Goal: Task Accomplishment & Management: Manage account settings

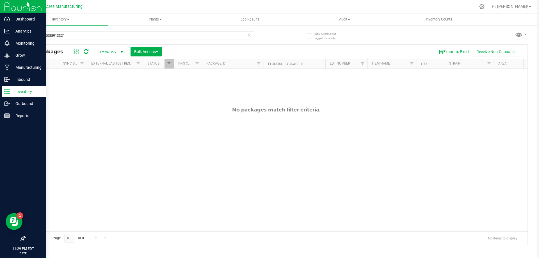
click at [22, 92] on p "Inventory" at bounding box center [27, 91] width 34 height 7
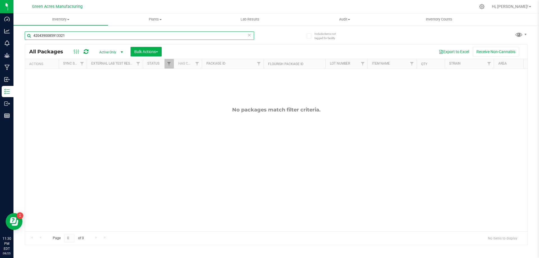
click at [110, 38] on input "4204390085913321" at bounding box center [139, 35] width 229 height 8
type input "4730"
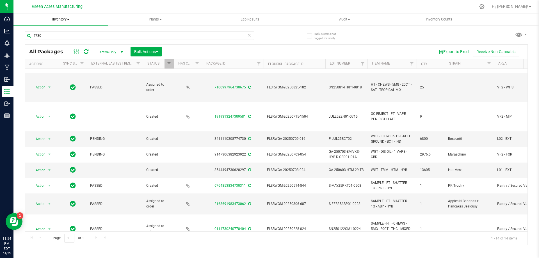
click at [70, 20] on span "Inventory" at bounding box center [60, 19] width 95 height 5
click at [82, 70] on li "From bill of materials" at bounding box center [60, 67] width 95 height 7
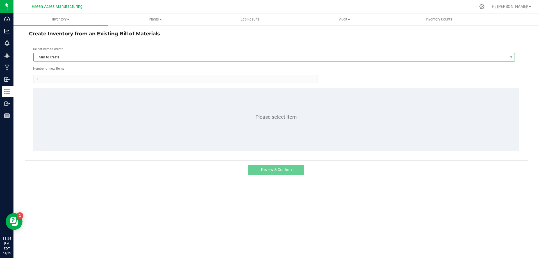
click at [70, 59] on span "Item to create" at bounding box center [271, 57] width 474 height 8
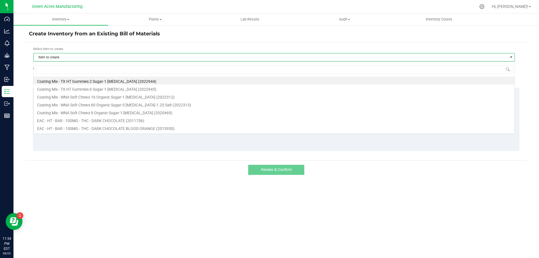
scroll to position [8, 481]
type input "1018495"
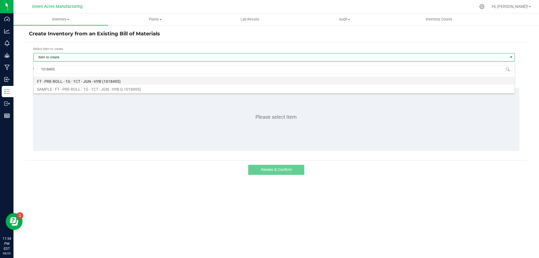
click at [103, 80] on li "FT - PRE-ROLL - 1G - 1CT - JGN - HYB (1018495)" at bounding box center [274, 81] width 481 height 8
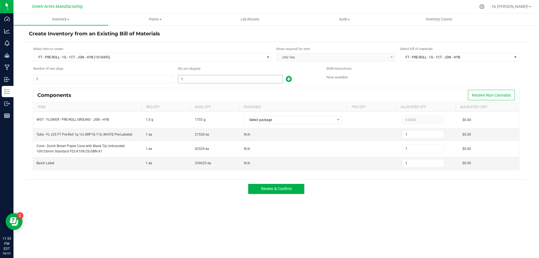
click at [209, 78] on input "1" at bounding box center [230, 79] width 104 height 8
type input "16"
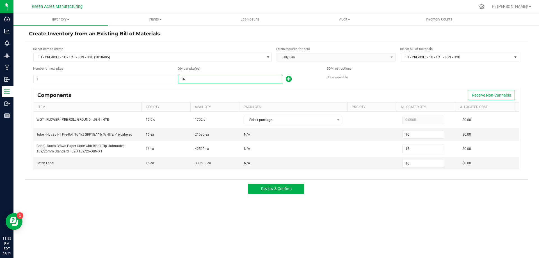
type input "168"
type input "1689"
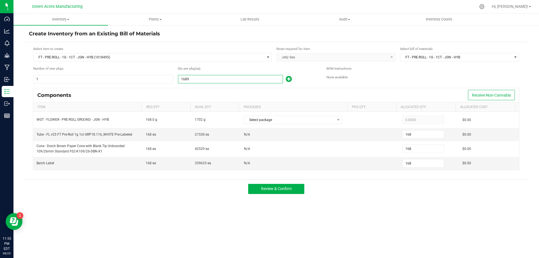
type input "1,689"
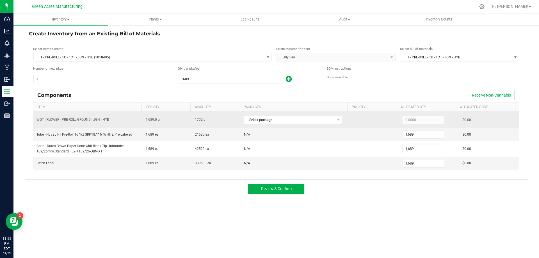
type input "1,689"
click at [312, 120] on span "Select package" at bounding box center [289, 120] width 90 height 8
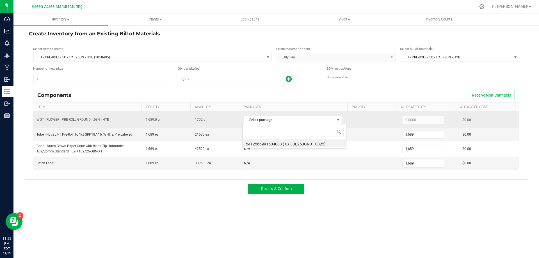
scroll to position [8, 97]
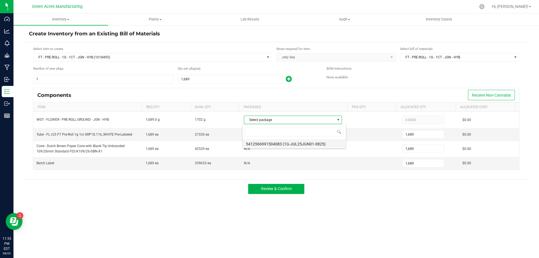
click at [321, 144] on li "5412566991504083 (1G-JUL25JGN01-0825)" at bounding box center [293, 143] width 103 height 8
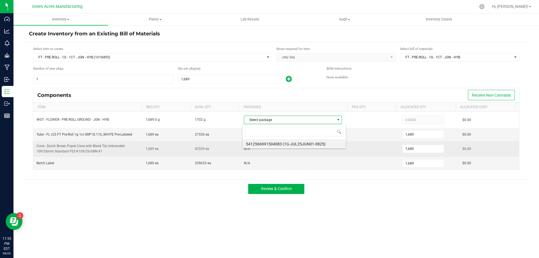
type input "1,689.0000"
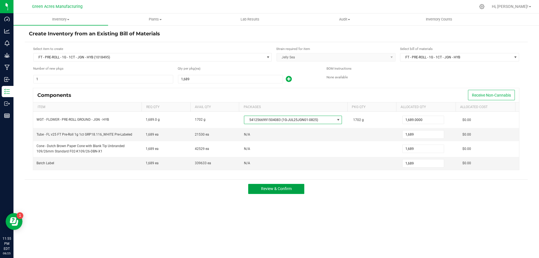
click at [294, 189] on button "Review & Confirm" at bounding box center [276, 189] width 56 height 10
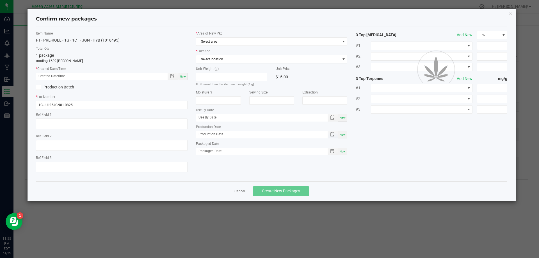
type textarea "Flex Pak R&D"
click at [182, 76] on span "Now" at bounding box center [183, 76] width 6 height 3
type input "[DATE] 11:55 PM"
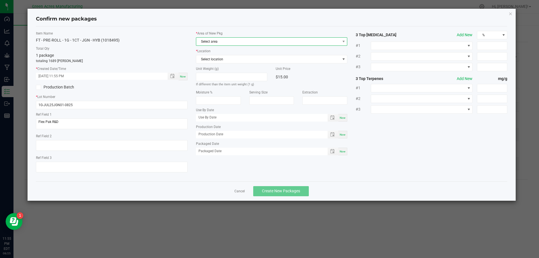
click at [234, 45] on span "Select area" at bounding box center [268, 42] width 144 height 8
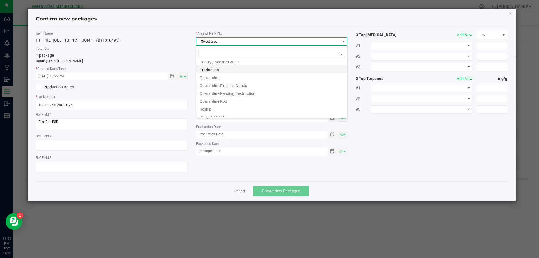
scroll to position [140, 0]
click at [247, 87] on li "Pantry / Secured Vault" at bounding box center [271, 89] width 151 height 8
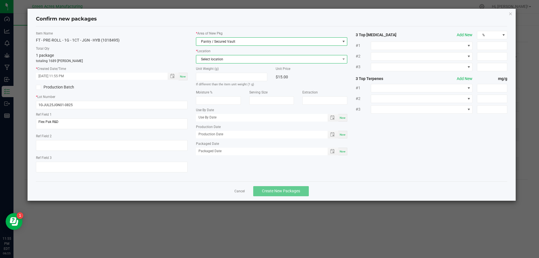
click at [236, 62] on span "Select location" at bounding box center [268, 59] width 144 height 8
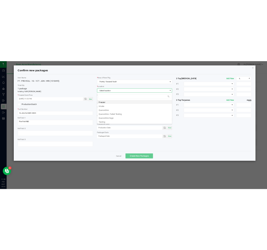
scroll to position [8, 151]
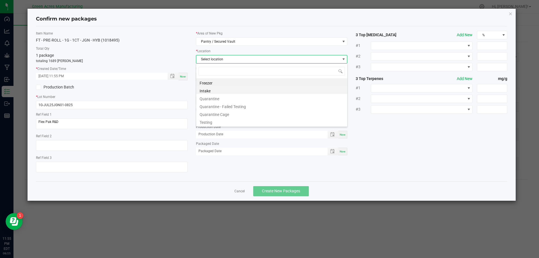
click at [227, 91] on li "Intake" at bounding box center [271, 90] width 151 height 8
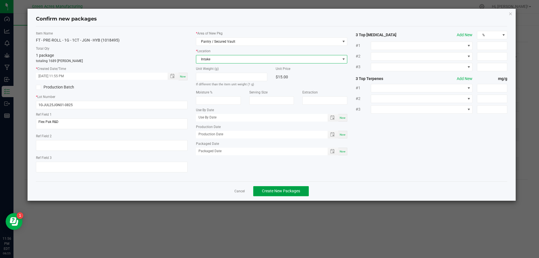
click at [297, 194] on button "Create New Packages" at bounding box center [281, 191] width 56 height 10
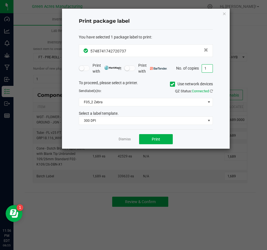
click at [208, 69] on input "1" at bounding box center [207, 69] width 11 height 8
type input "2"
click at [164, 144] on button "Print" at bounding box center [156, 139] width 34 height 10
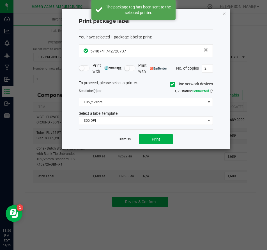
click at [122, 137] on link "Dismiss" at bounding box center [125, 139] width 12 height 5
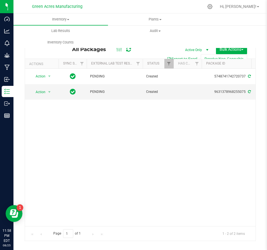
click at [29, 164] on div "Action Action Adjust qty Create package Edit attributes Global inventory Locate…" at bounding box center [140, 147] width 231 height 157
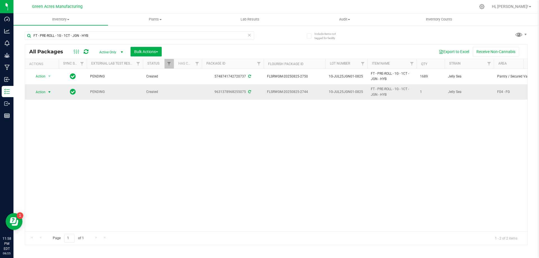
click at [45, 89] on span "Action" at bounding box center [38, 92] width 15 height 8
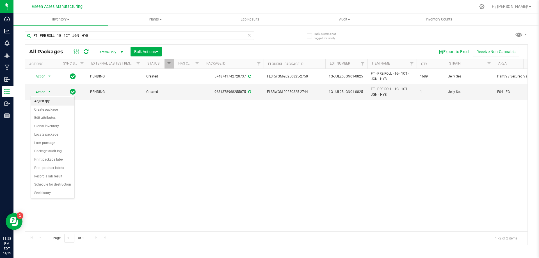
click at [39, 102] on li "Adjust qty" at bounding box center [52, 101] width 43 height 8
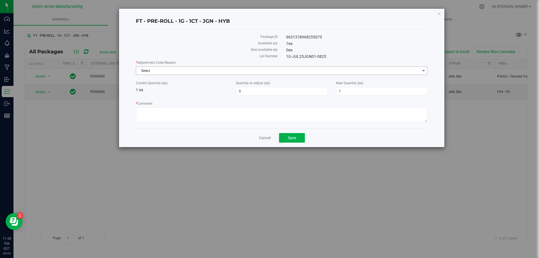
click at [166, 73] on span "Select" at bounding box center [278, 71] width 284 height 8
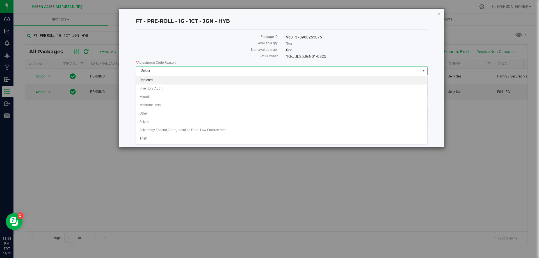
click at [162, 82] on li "Depleted" at bounding box center [281, 80] width 291 height 8
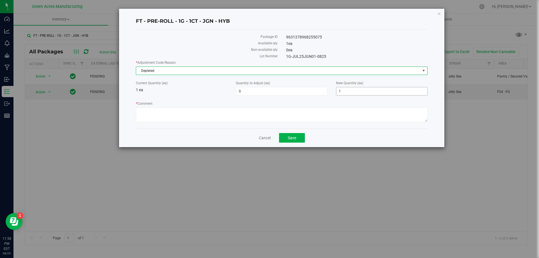
click at [349, 88] on span "1 1" at bounding box center [381, 91] width 91 height 8
click at [349, 88] on input "1" at bounding box center [381, 91] width 91 height 8
type input "0"
type input "-1"
type input "0"
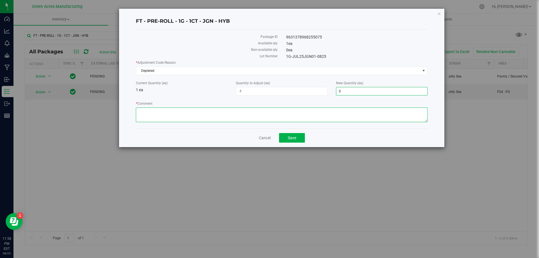
click at [336, 109] on textarea "* Comment" at bounding box center [281, 114] width 291 height 15
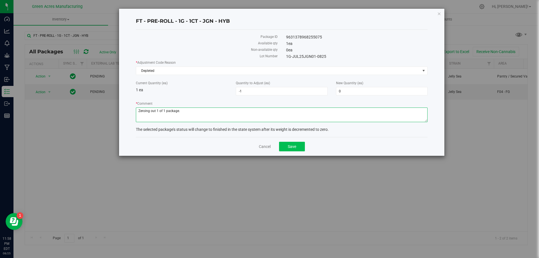
type textarea "Zeroing out 1 of 1 package."
click at [301, 150] on button "Save" at bounding box center [292, 147] width 26 height 10
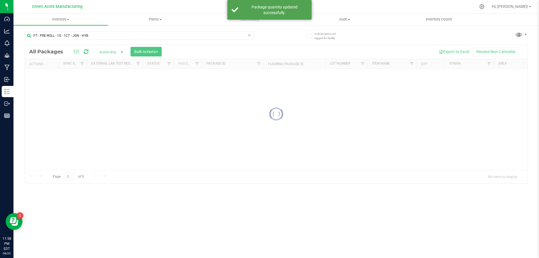
click at [249, 38] on span at bounding box center [249, 34] width 4 height 7
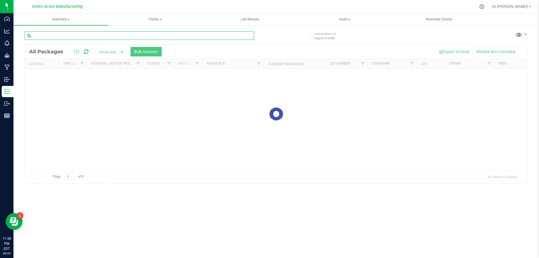
click at [226, 38] on input "text" at bounding box center [139, 35] width 229 height 8
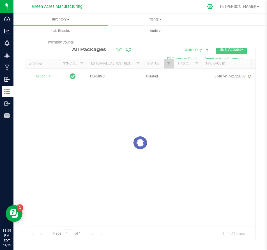
type input "5412566991504083"
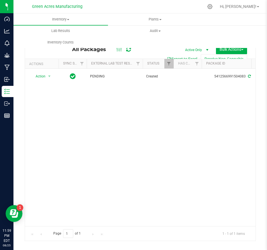
click at [86, 208] on div "Action Action Adjust qty Create package Edit attributes Global inventory Locate…" at bounding box center [140, 147] width 231 height 157
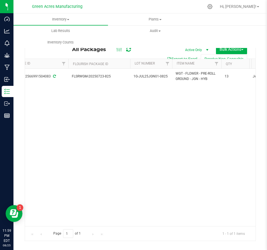
scroll to position [0, 249]
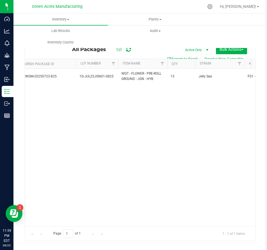
click at [205, 156] on div "Action Action Adjust qty Create package Edit attributes Global inventory Locate…" at bounding box center [140, 147] width 231 height 157
click at [127, 118] on div "Action Action Adjust qty Create package Edit attributes Global inventory Locate…" at bounding box center [140, 147] width 231 height 157
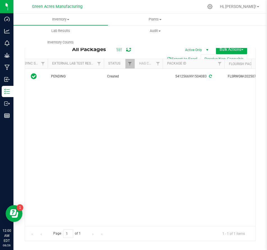
scroll to position [0, 0]
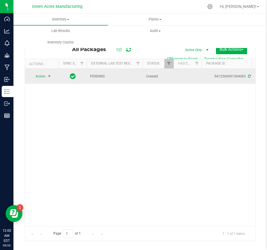
click at [44, 78] on span "Action" at bounding box center [38, 76] width 15 height 8
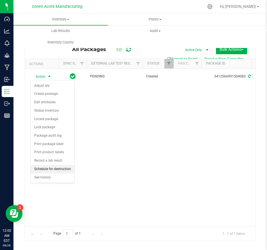
click at [55, 169] on li "Schedule for destruction" at bounding box center [52, 169] width 43 height 8
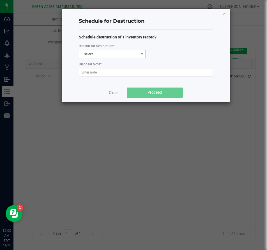
click at [120, 52] on span "Select" at bounding box center [108, 54] width 59 height 8
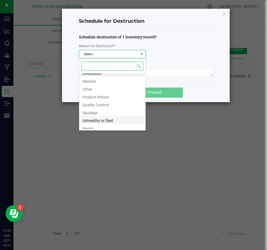
scroll to position [7, 0]
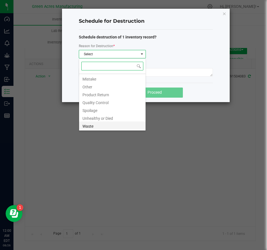
click at [93, 123] on li "Waste" at bounding box center [112, 125] width 66 height 8
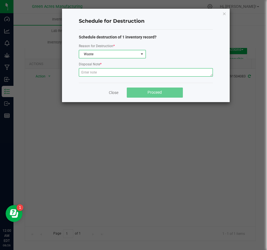
click at [123, 75] on textarea at bounding box center [146, 72] width 134 height 8
paste textarea "WASTE FROM PRE ROLL PACKAGING"
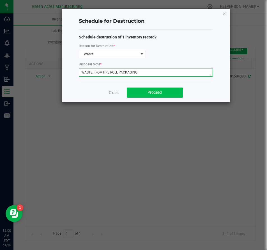
type textarea "WASTE FROM PRE ROLL PACKAGING"
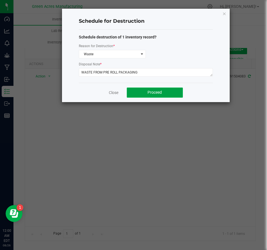
click at [164, 90] on button "Proceed" at bounding box center [155, 93] width 56 height 10
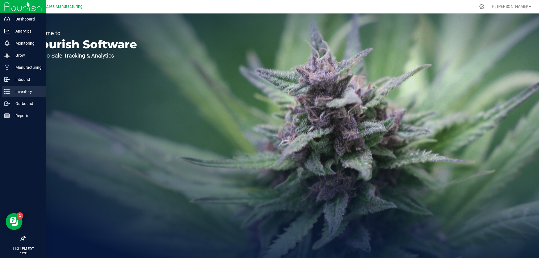
click at [18, 91] on p "Inventory" at bounding box center [27, 91] width 34 height 7
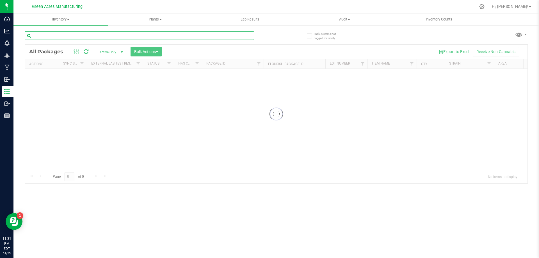
click at [98, 37] on input "text" at bounding box center [139, 35] width 229 height 8
type input "709-016"
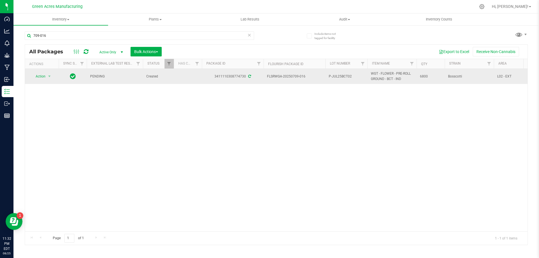
click at [335, 75] on span "P-JUL25BCT02" at bounding box center [346, 76] width 35 height 5
click at [331, 76] on input "P-JUL25BCT02" at bounding box center [345, 76] width 40 height 9
click at [50, 78] on span "select" at bounding box center [49, 76] width 4 height 4
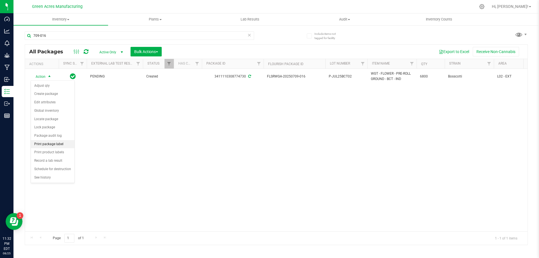
click at [66, 146] on li "Print package label" at bounding box center [52, 144] width 43 height 8
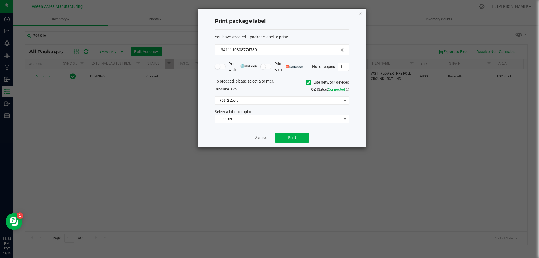
click at [344, 69] on input "1" at bounding box center [343, 67] width 11 height 8
type input "2"
click at [307, 137] on button "Print" at bounding box center [292, 137] width 34 height 10
click at [261, 136] on link "Dismiss" at bounding box center [260, 137] width 12 height 5
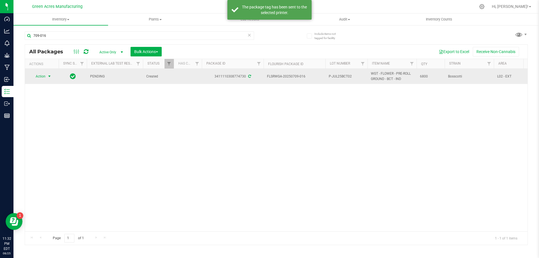
click at [330, 76] on span "P-JUL25BCT02" at bounding box center [346, 76] width 35 height 5
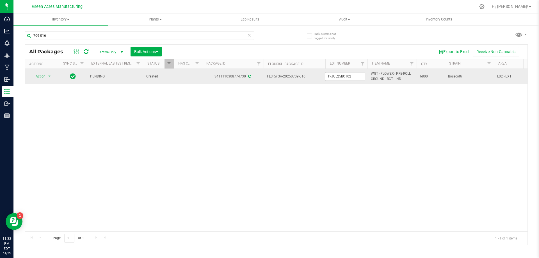
click at [330, 77] on input "P-JUL25BCT02" at bounding box center [345, 76] width 40 height 9
click at [362, 77] on input "1G-JUL25BCT02" at bounding box center [345, 76] width 40 height 9
type input "1G-JUL25BCT02-0825"
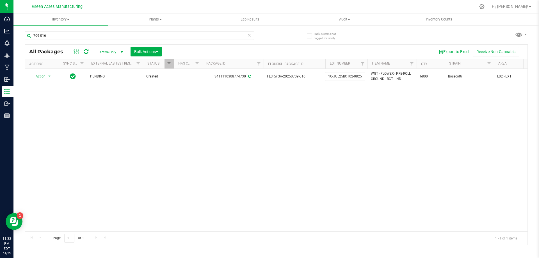
click at [358, 106] on div "All Packages Active Only Active Only Lab Samples Locked All External Internal B…" at bounding box center [276, 144] width 503 height 201
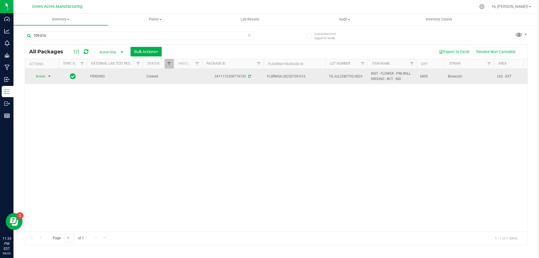
click at [37, 75] on span "Action" at bounding box center [38, 76] width 15 height 8
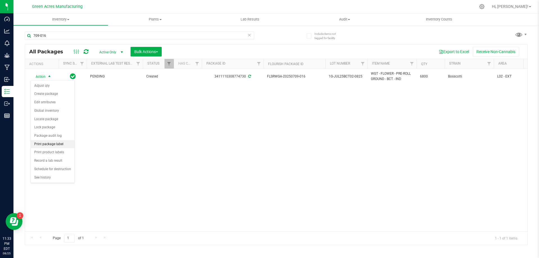
click at [67, 145] on li "Print package label" at bounding box center [52, 144] width 43 height 8
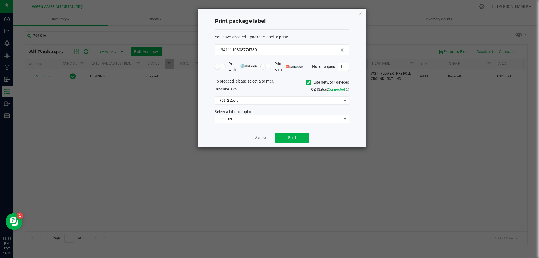
click at [345, 67] on input "1" at bounding box center [343, 67] width 11 height 8
type input "2"
click at [293, 136] on span "Print" at bounding box center [292, 137] width 8 height 4
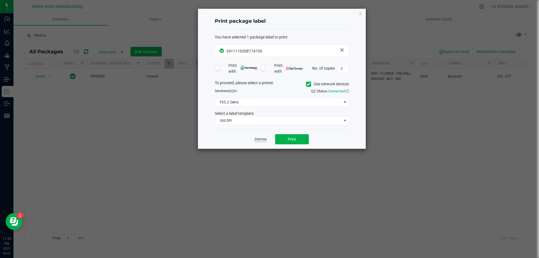
click at [261, 141] on link "Dismiss" at bounding box center [260, 139] width 12 height 5
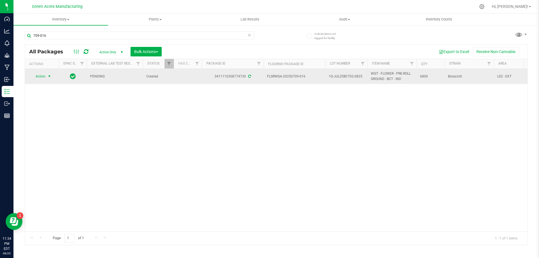
click at [50, 75] on span "select" at bounding box center [49, 76] width 4 height 4
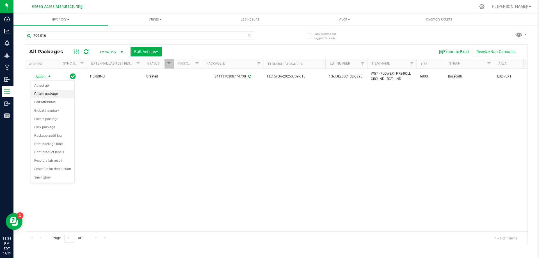
click at [68, 93] on li "Create package" at bounding box center [52, 94] width 43 height 8
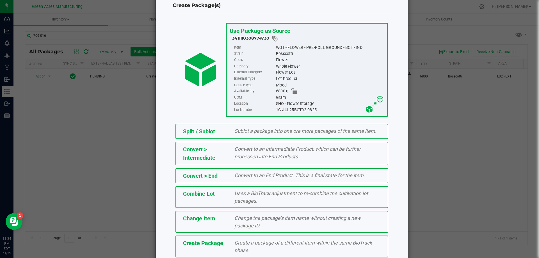
scroll to position [40, 0]
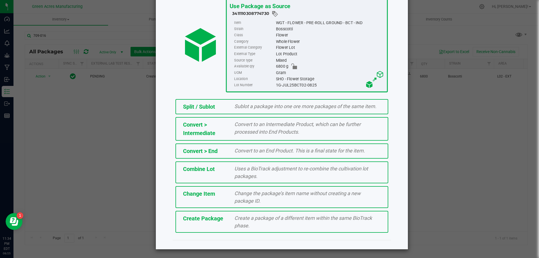
click at [265, 222] on div "Create a package of a different item within the same BioTrack phase." at bounding box center [307, 221] width 155 height 15
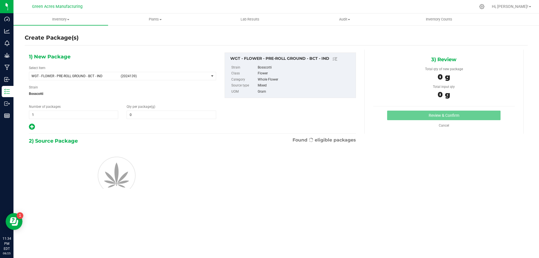
type input "0.0000"
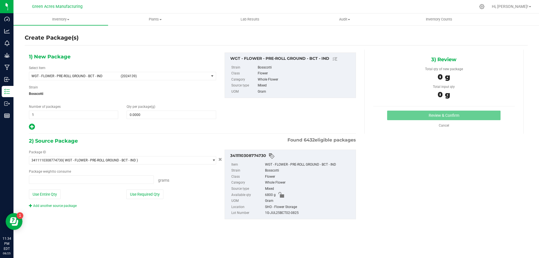
type input "0.0000 g"
click at [136, 77] on span "(2024139)" at bounding box center [164, 76] width 86 height 4
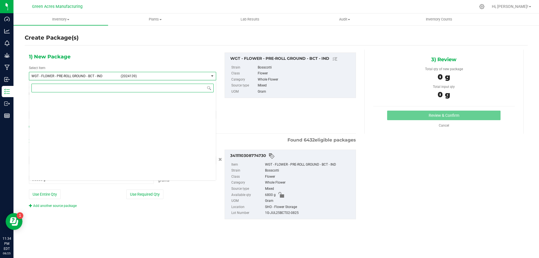
scroll to position [115457, 0]
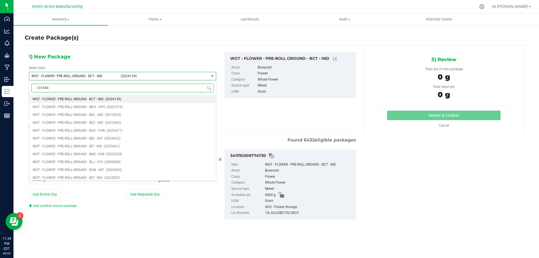
type input "1018449"
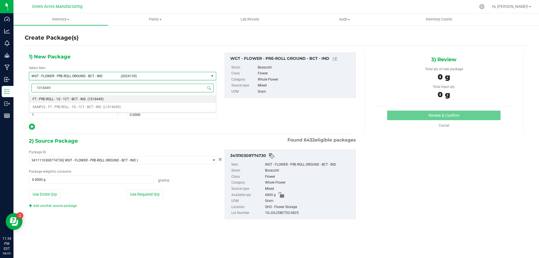
scroll to position [0, 0]
click at [84, 99] on span "FT - PRE-ROLL - 1G - 1CT - BCT - IND" at bounding box center [59, 99] width 53 height 4
type input "0"
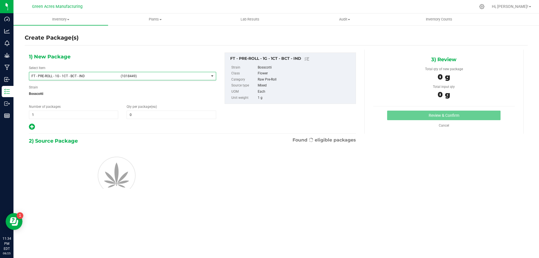
scroll to position [25098, 0]
click at [153, 112] on span at bounding box center [171, 115] width 89 height 8
type input "1"
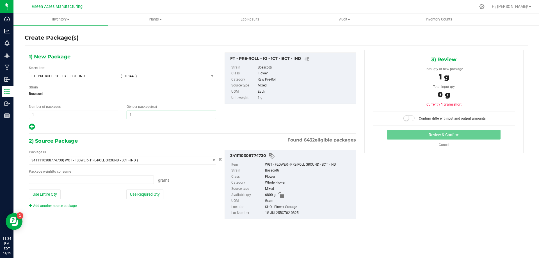
type input "0.0000 g"
type input "1"
click at [160, 196] on button "Use Required Qty" at bounding box center [144, 194] width 37 height 10
type input "1.0000 g"
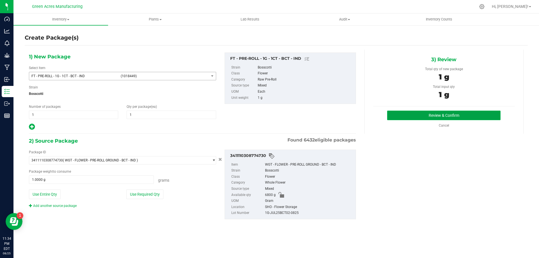
click at [429, 113] on button "Review & Confirm" at bounding box center [443, 116] width 113 height 10
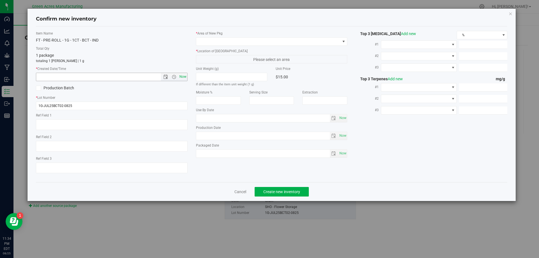
click at [181, 77] on span "Now" at bounding box center [183, 77] width 10 height 8
type input "8/25/2025 11:34 PM"
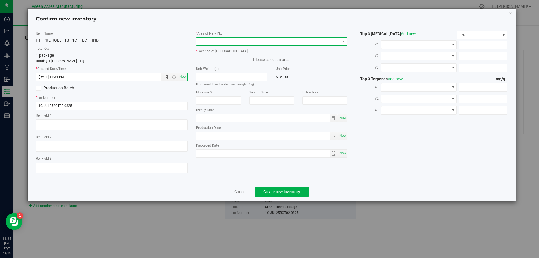
drag, startPoint x: 228, startPoint y: 42, endPoint x: 233, endPoint y: 42, distance: 5.0
click at [228, 42] on span at bounding box center [268, 42] width 144 height 8
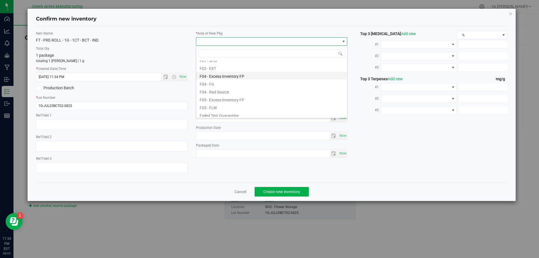
scroll to position [28, 0]
click at [239, 84] on li "F04 - FG" at bounding box center [271, 84] width 151 height 8
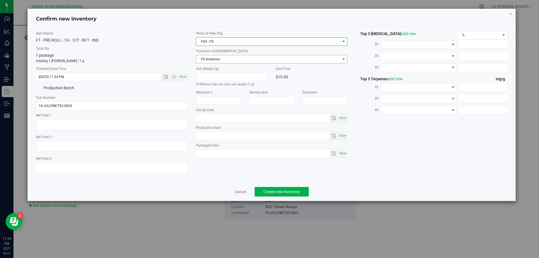
click at [234, 60] on span "FG Inventory" at bounding box center [268, 59] width 144 height 8
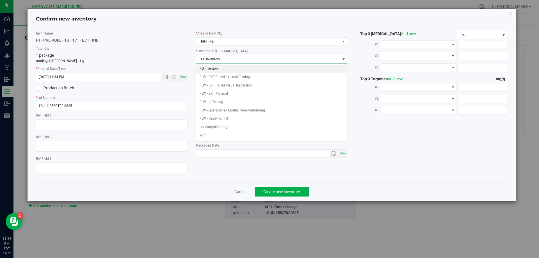
click at [248, 66] on li "FG Inventory" at bounding box center [271, 69] width 151 height 8
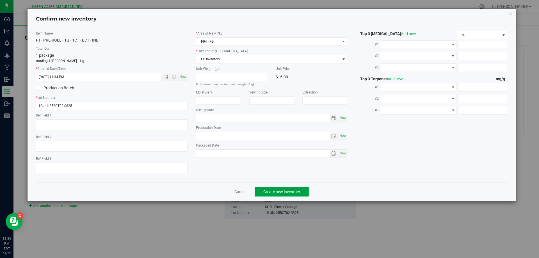
click at [297, 190] on span "Create new inventory" at bounding box center [281, 191] width 37 height 4
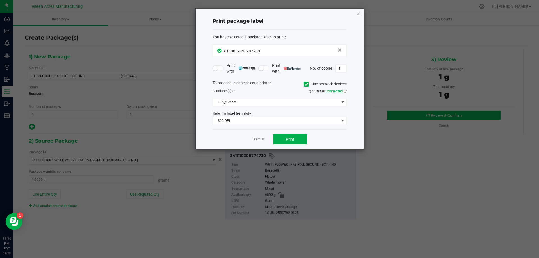
click at [301, 16] on div "Print package label" at bounding box center [279, 21] width 134 height 17
click at [297, 140] on button "Print" at bounding box center [290, 139] width 34 height 10
click at [263, 139] on link "Dismiss" at bounding box center [258, 139] width 12 height 5
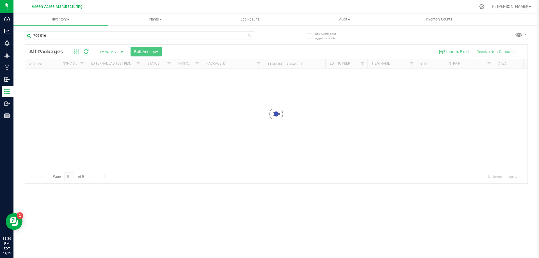
click at [250, 36] on icon at bounding box center [249, 34] width 4 height 7
click at [216, 36] on input "text" at bounding box center [139, 35] width 229 height 8
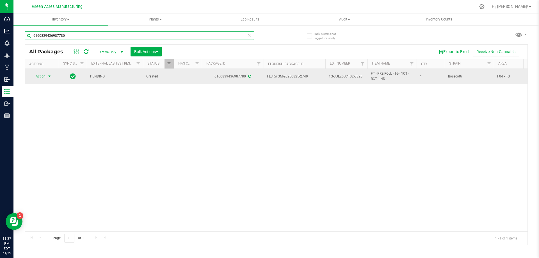
type input "6160839436987780"
click at [47, 76] on span "select" at bounding box center [49, 76] width 7 height 8
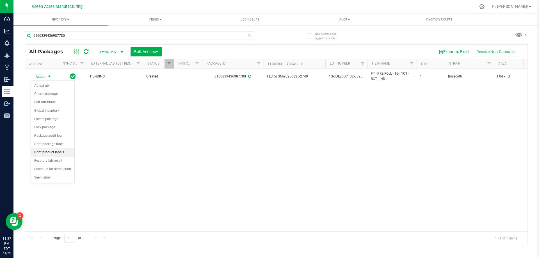
click at [66, 153] on li "Print product labels" at bounding box center [52, 152] width 43 height 8
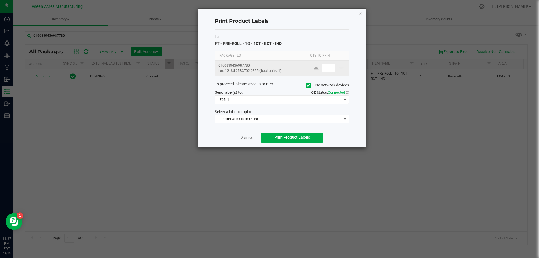
click at [327, 69] on input "1" at bounding box center [328, 68] width 13 height 8
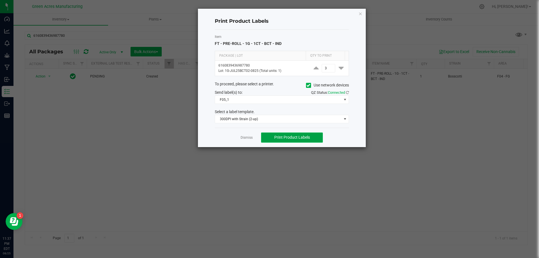
click at [309, 138] on span "Print Product Labels" at bounding box center [292, 137] width 36 height 4
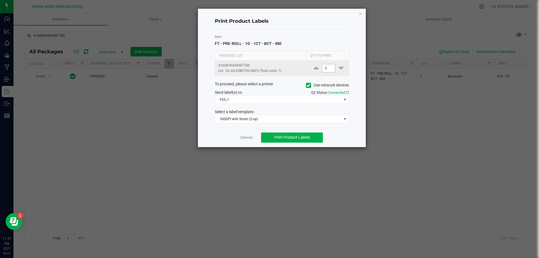
click at [327, 70] on input "3" at bounding box center [328, 68] width 13 height 8
type input "2,000"
click at [291, 135] on span "Print Product Labels" at bounding box center [292, 137] width 36 height 4
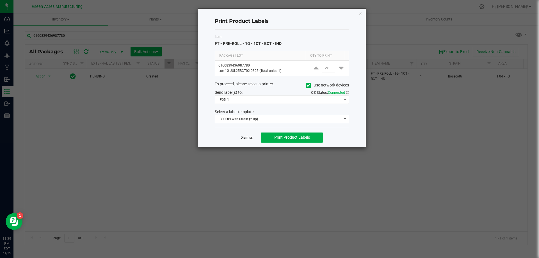
click at [251, 138] on link "Dismiss" at bounding box center [246, 137] width 12 height 5
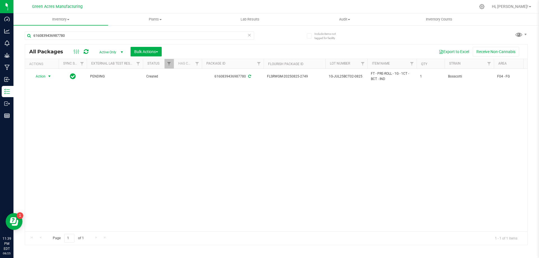
scroll to position [0, 0]
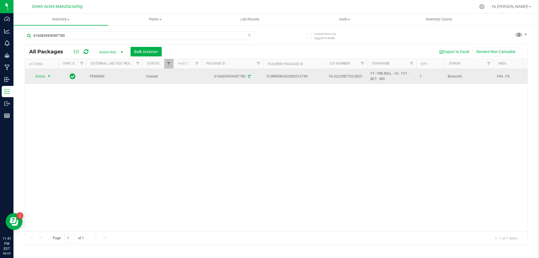
click at [353, 77] on span "1G-JUL25BCT02-0825" at bounding box center [345, 76] width 35 height 5
click at [353, 77] on input "1G-JUL25BCT02-0825" at bounding box center [345, 76] width 40 height 9
click at [347, 77] on input "1G-JUL25BCT02-0825" at bounding box center [345, 76] width 40 height 9
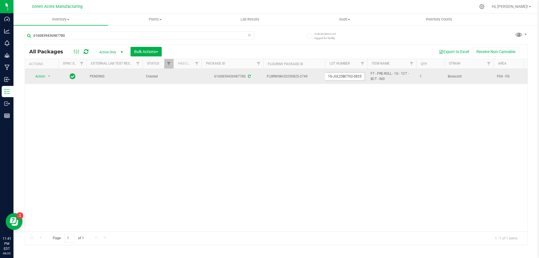
click at [347, 77] on input "1G-JUL25BCT02-0825" at bounding box center [345, 76] width 40 height 9
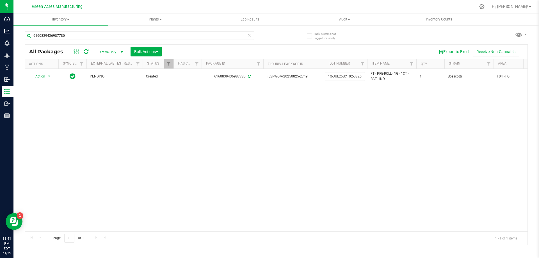
click at [469, 110] on div "Action Action Adjust qty Create package Edit attributes Global inventory Locate…" at bounding box center [276, 150] width 502 height 162
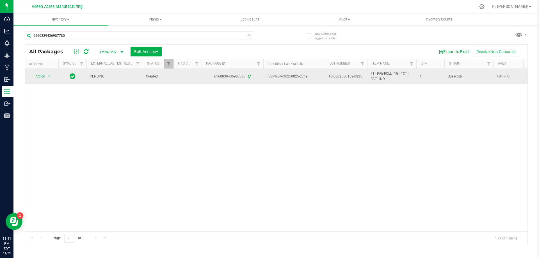
click at [454, 77] on span "Bosscotti" at bounding box center [468, 76] width 42 height 5
copy span "Bosscotti"
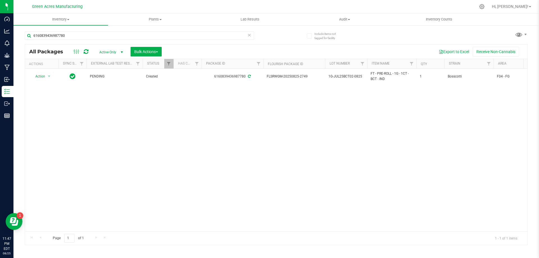
click at [483, 150] on div "Action Action Adjust qty Create package Edit attributes Global inventory Locate…" at bounding box center [276, 150] width 502 height 162
click at [43, 146] on div "Action Action Adjust qty Create package Edit attributes Global inventory Locate…" at bounding box center [276, 150] width 502 height 162
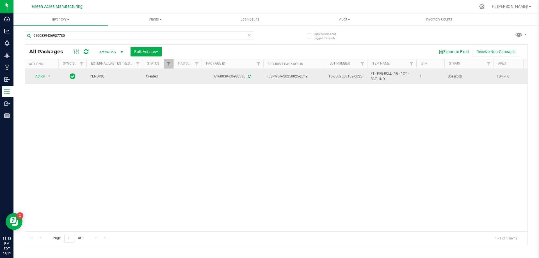
click at [352, 77] on span "1G-JUL25BCT02-0825" at bounding box center [345, 76] width 35 height 5
click at [352, 77] on input "1G-JUL25BCT02-0825" at bounding box center [345, 76] width 40 height 9
